Goal: Use online tool/utility: Utilize a website feature to perform a specific function

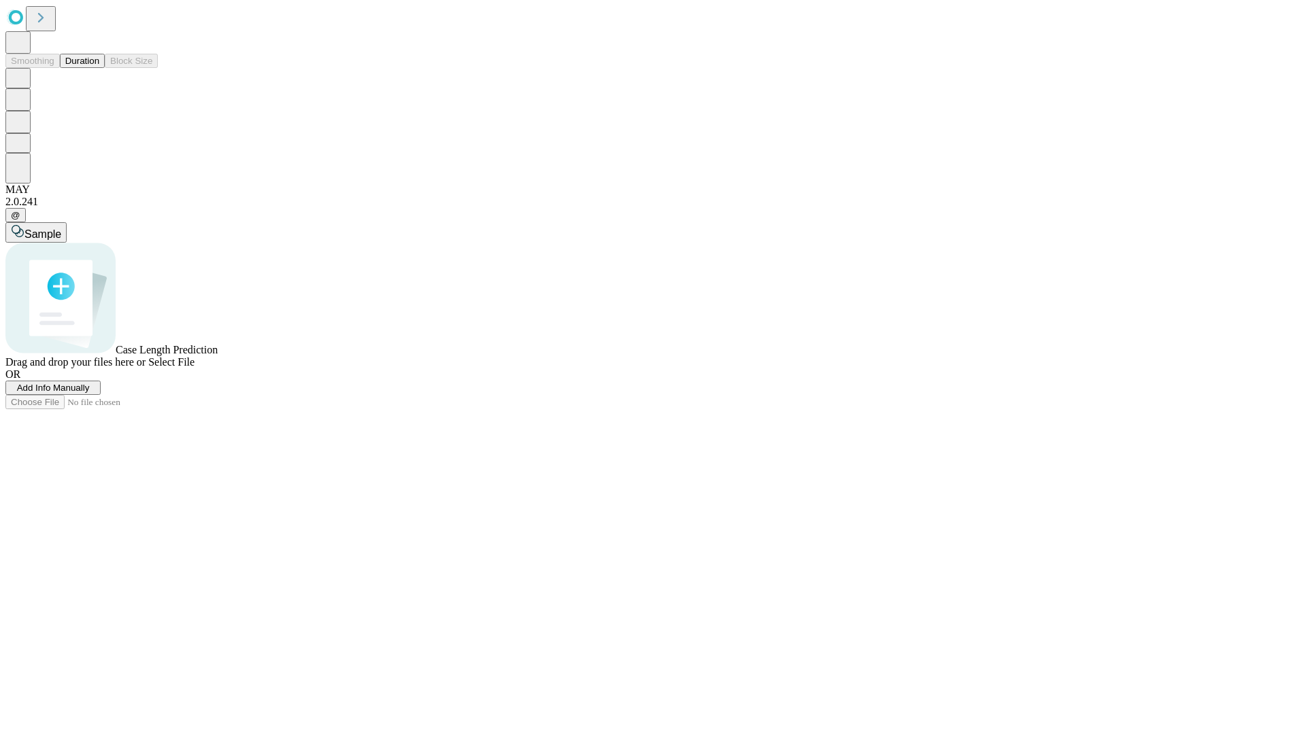
click at [99, 68] on button "Duration" at bounding box center [82, 61] width 45 height 14
click at [90, 393] on span "Add Info Manually" at bounding box center [53, 388] width 73 height 10
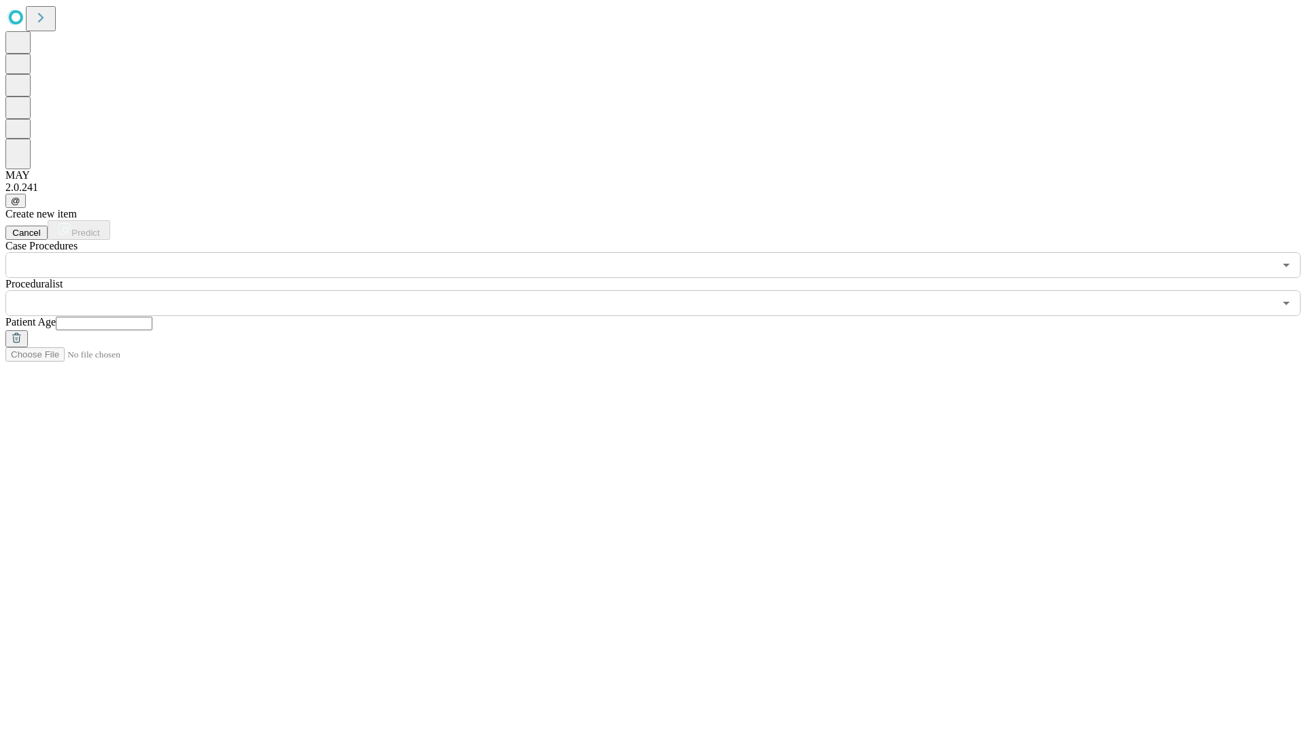
click at [152, 317] on input "text" at bounding box center [104, 324] width 97 height 14
type input "*"
click at [662, 290] on input "text" at bounding box center [639, 303] width 1268 height 26
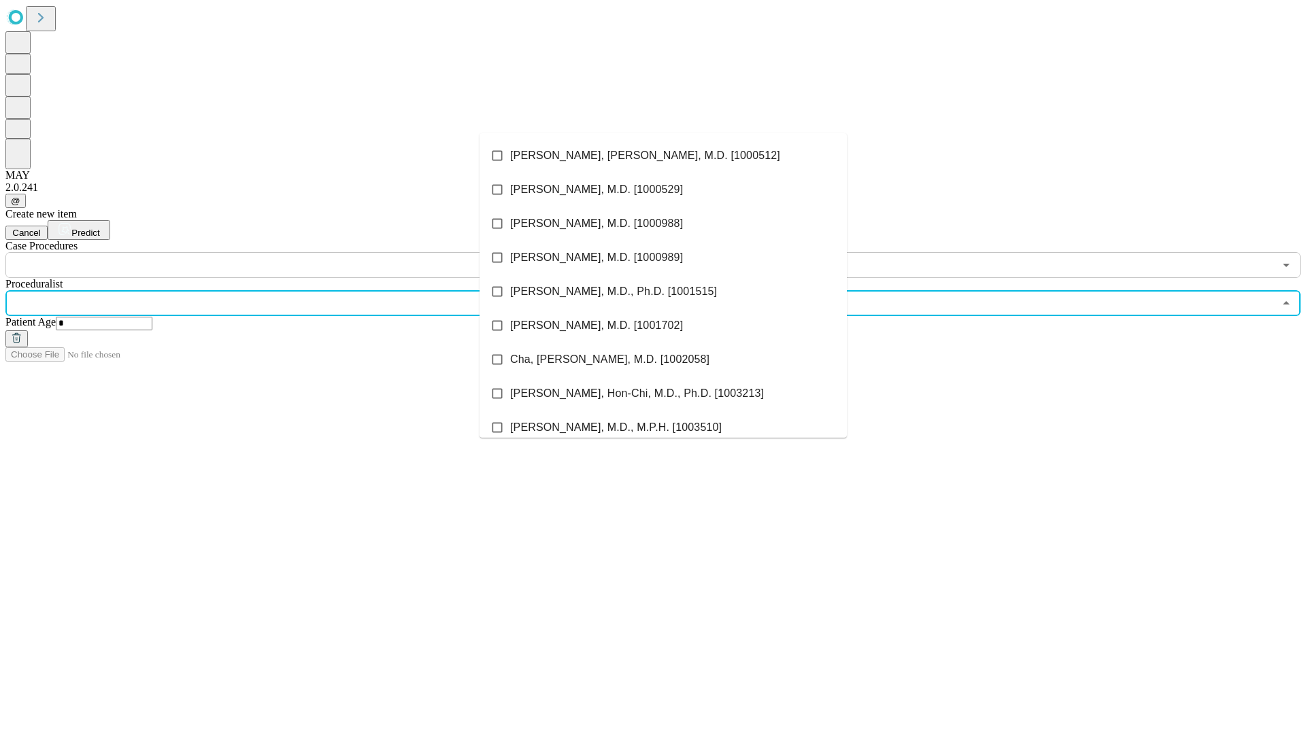
click at [663, 156] on li "[PERSON_NAME], [PERSON_NAME], M.D. [1000512]" at bounding box center [662, 156] width 367 height 34
click at [286, 252] on input "text" at bounding box center [639, 265] width 1268 height 26
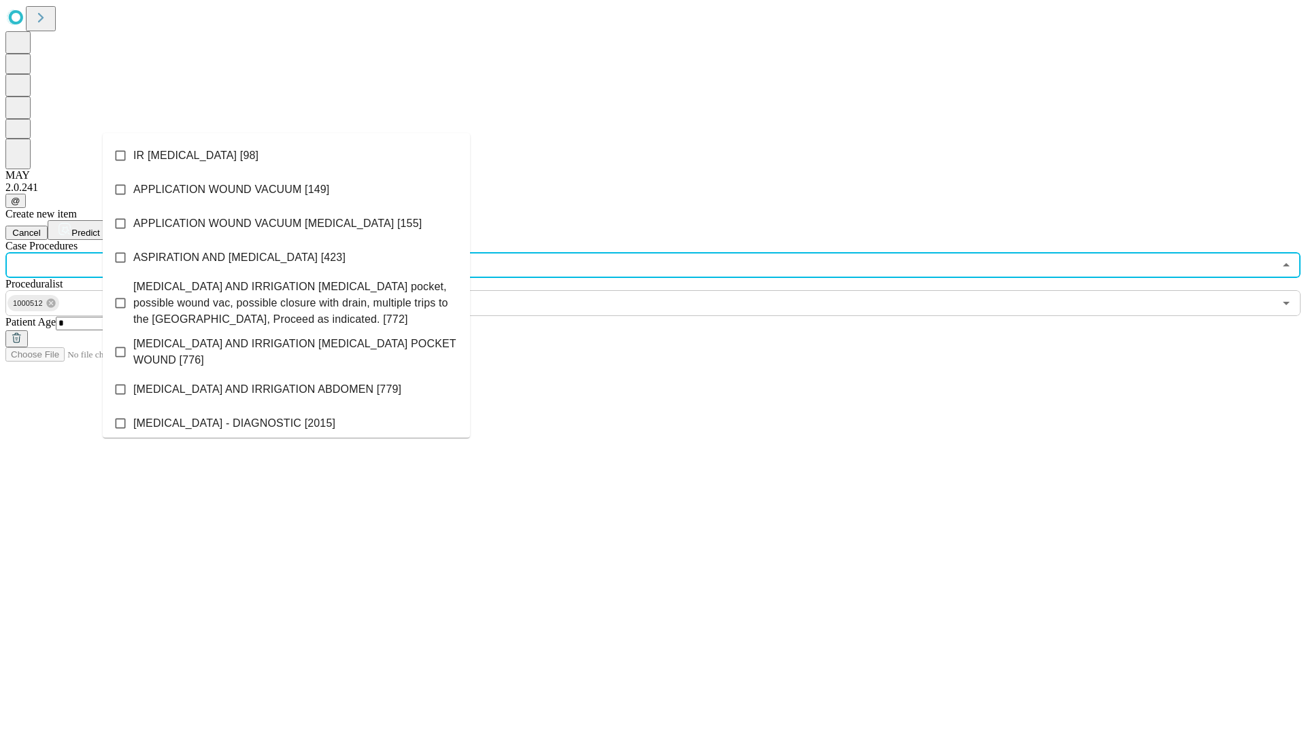
click at [286, 156] on li "IR [MEDICAL_DATA] [98]" at bounding box center [286, 156] width 367 height 34
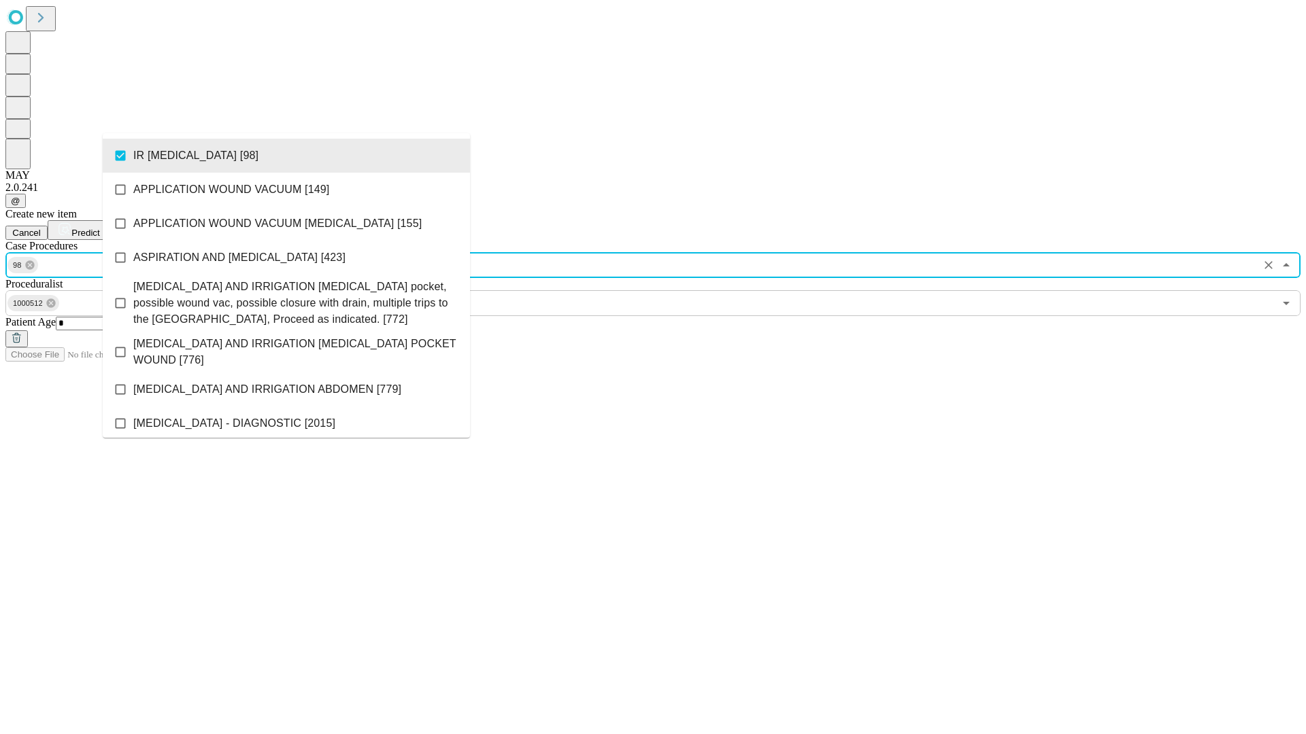
click at [99, 228] on span "Predict" at bounding box center [85, 233] width 28 height 10
